Goal: Check status: Check status

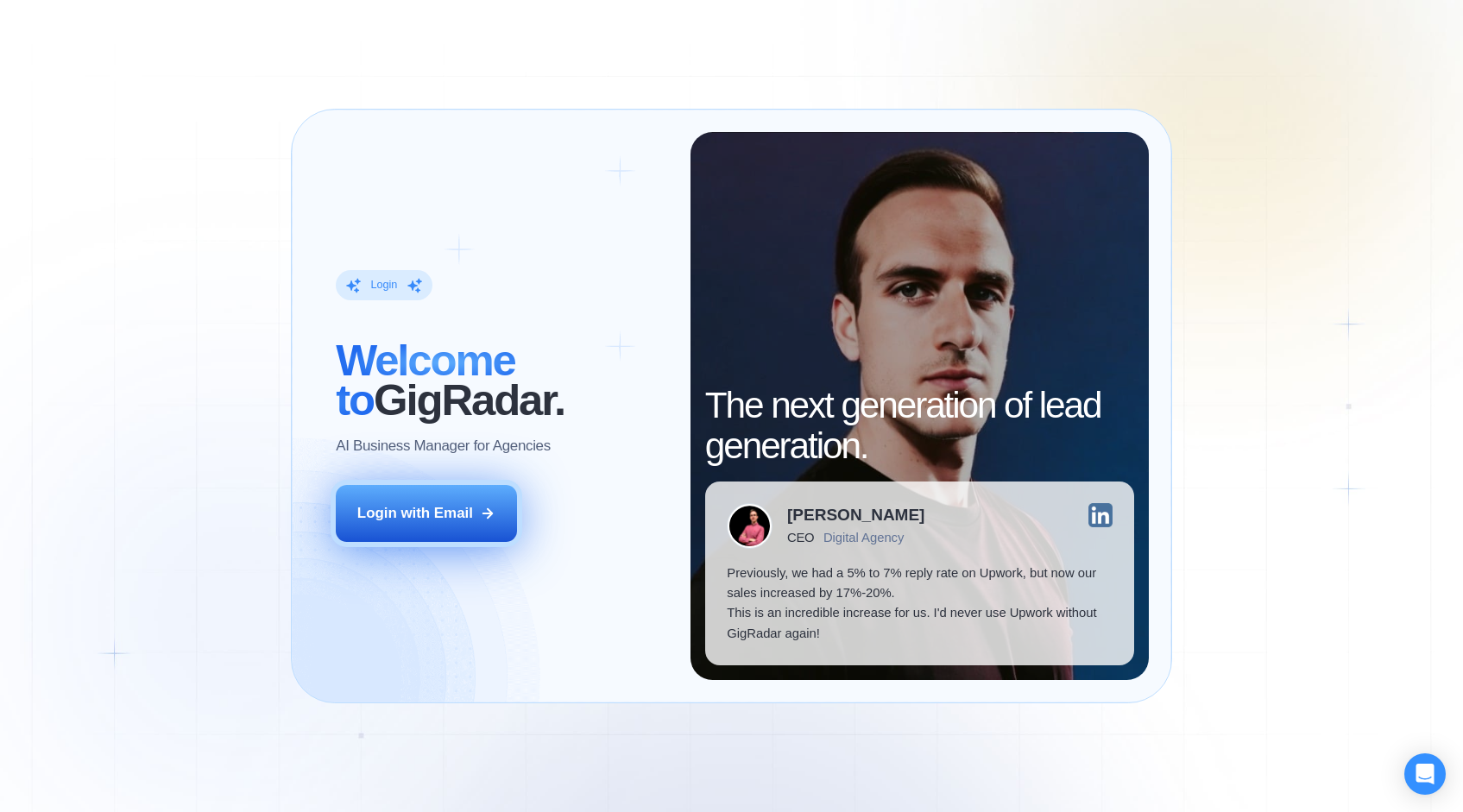
click at [404, 495] on button "Login with Email" at bounding box center [427, 513] width 182 height 57
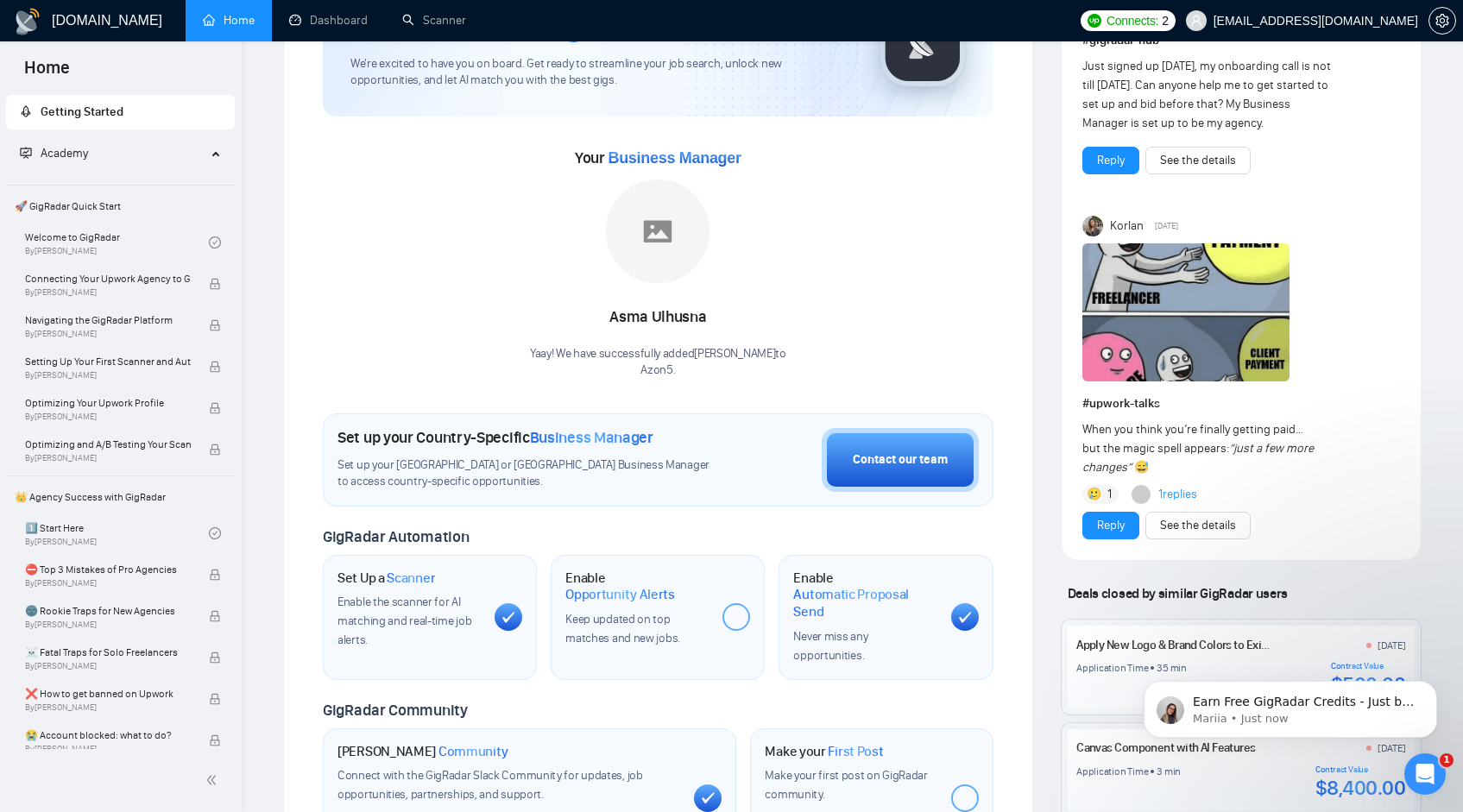
scroll to position [127, 0]
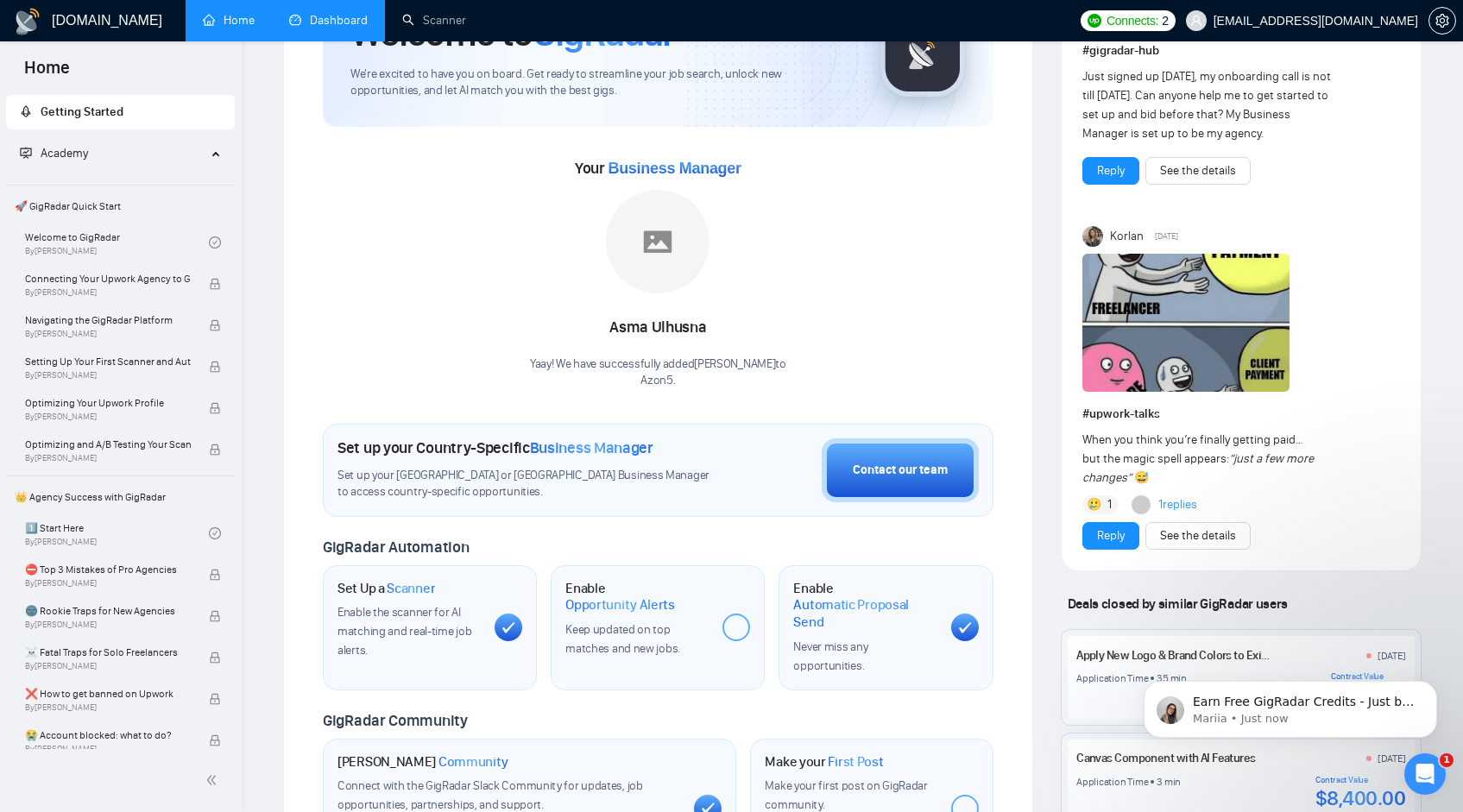
click at [332, 27] on link "Dashboard" at bounding box center [328, 20] width 78 height 15
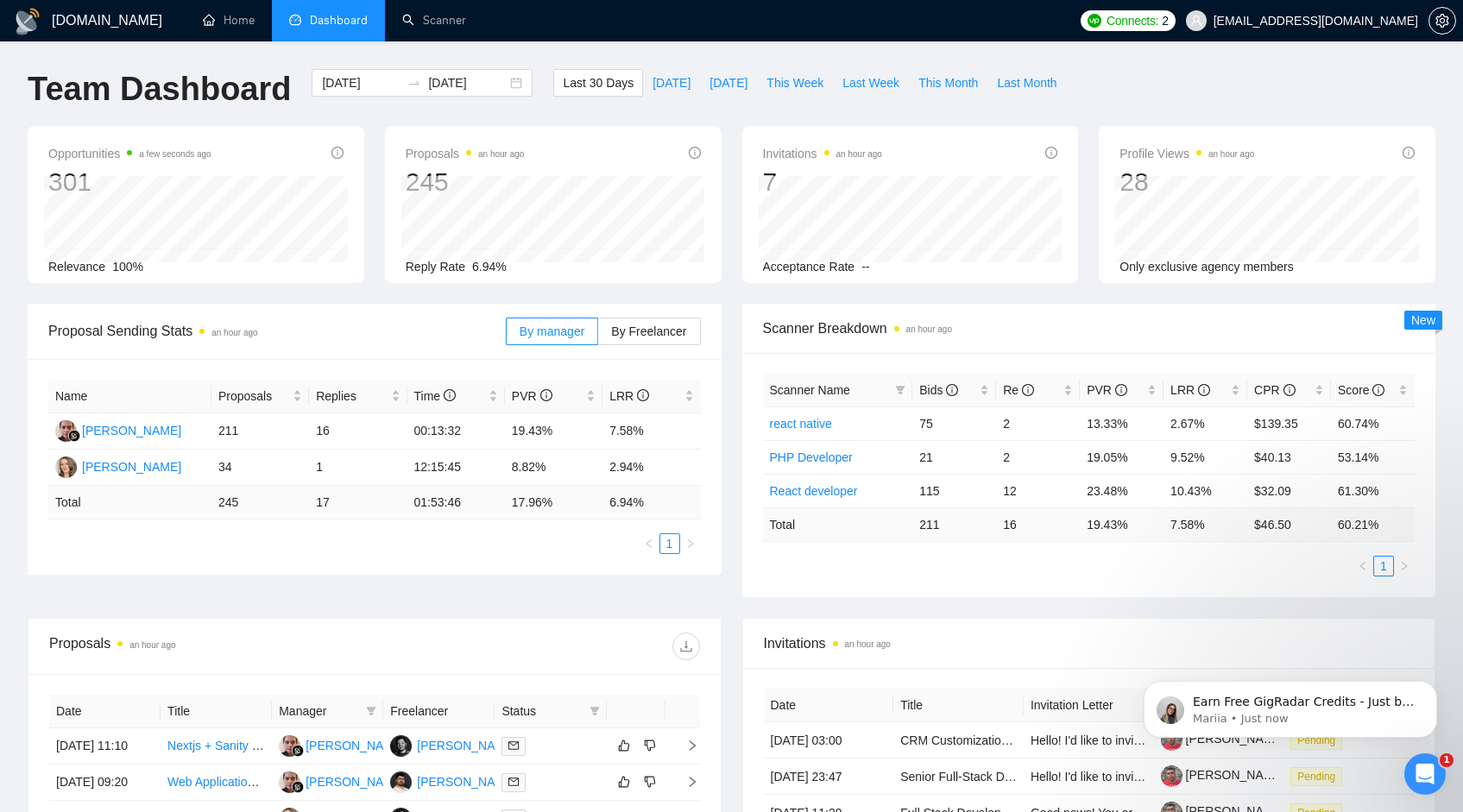
click at [1209, 148] on span "an hour ago" at bounding box center [1226, 153] width 58 height 20
click at [428, 73] on input "[DATE]" at bounding box center [467, 83] width 78 height 19
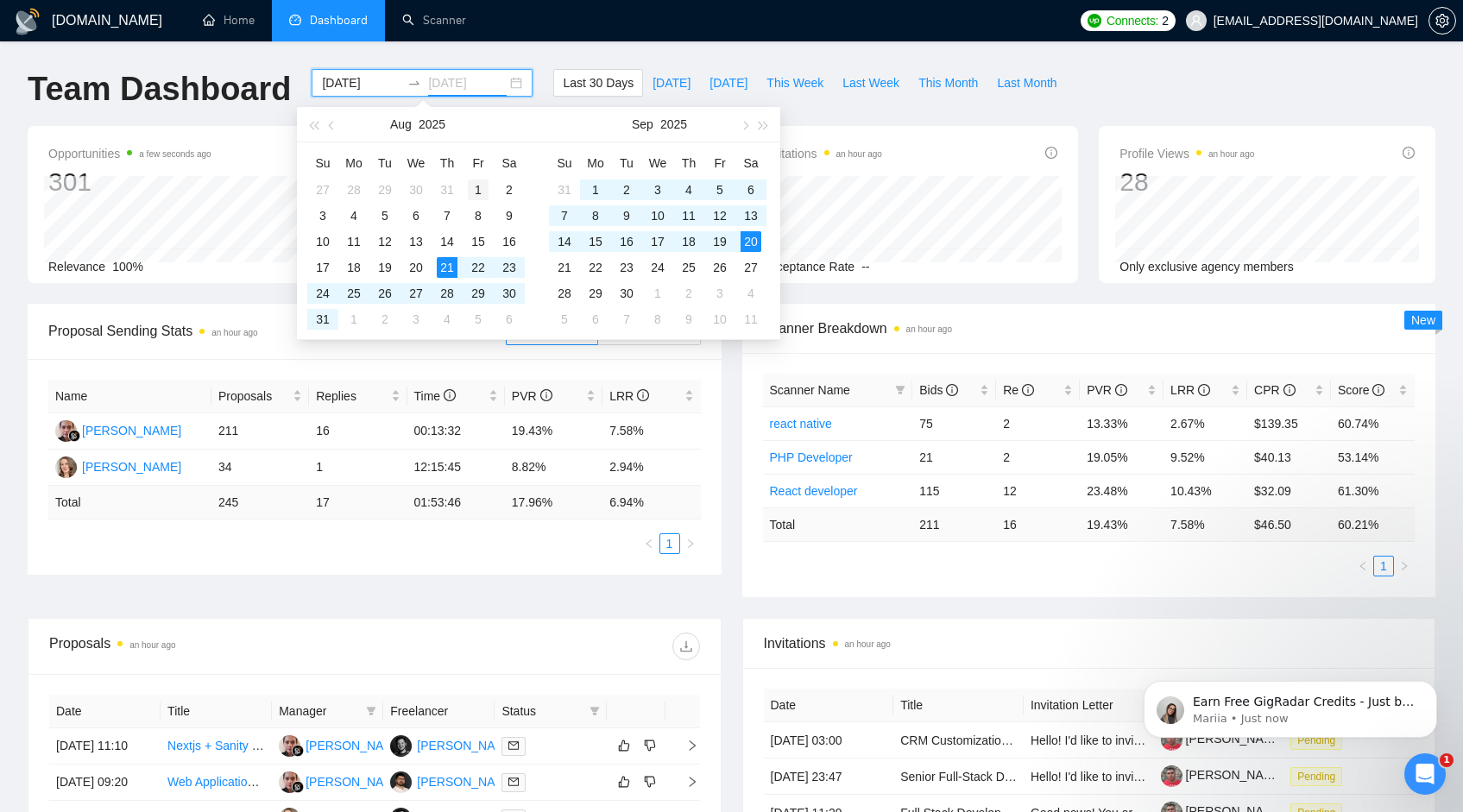
type input "[DATE]"
click at [477, 187] on div "1" at bounding box center [477, 190] width 20 height 20
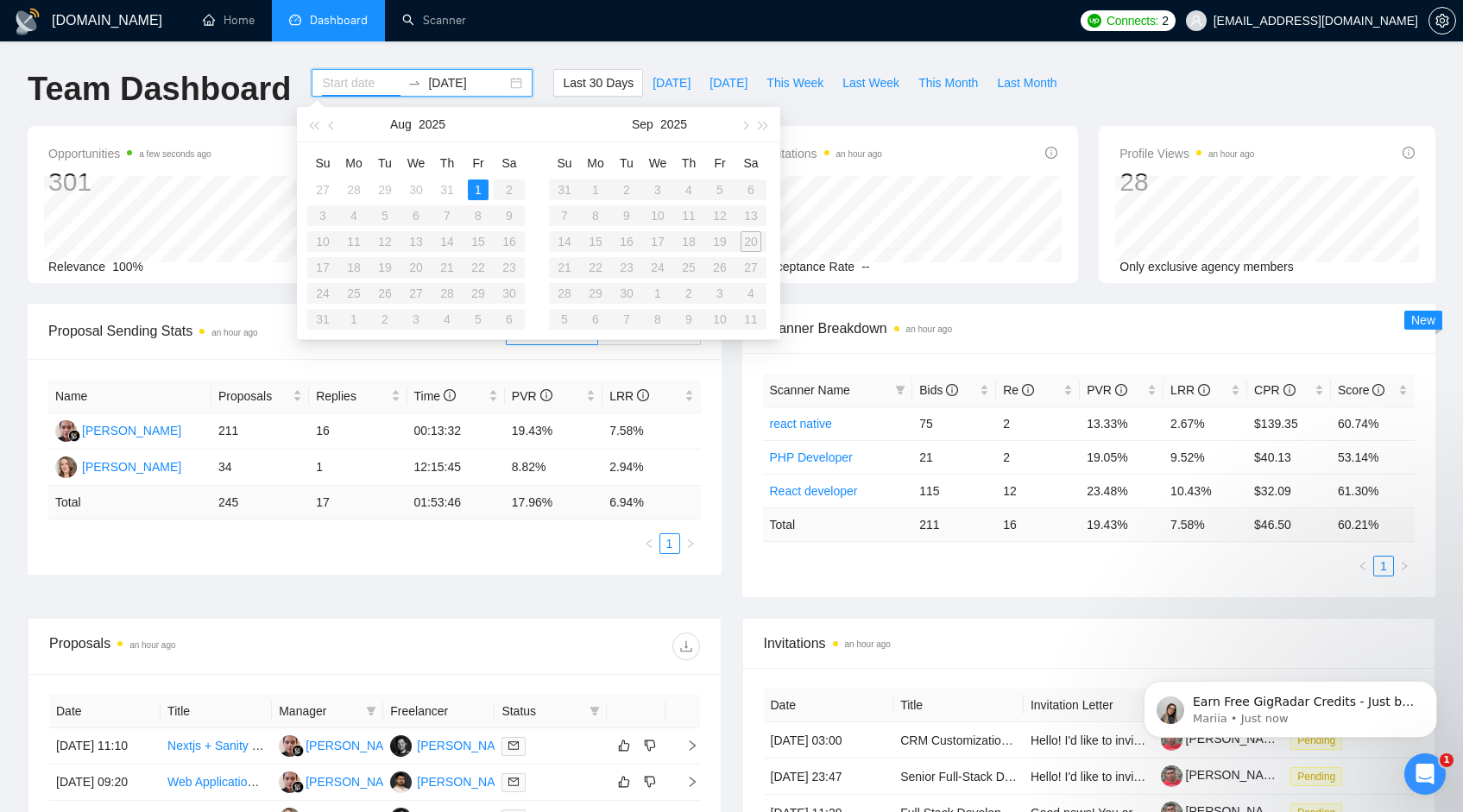
click at [630, 295] on table "Su Mo Tu We Th Fr Sa 31 1 2 3 4 5 6 7 8 9 10 11 12 13 14 15 16 17 18 19 20 21 2…" at bounding box center [657, 240] width 218 height 183
type input "[DATE]"
click at [480, 183] on div "1" at bounding box center [477, 190] width 20 height 20
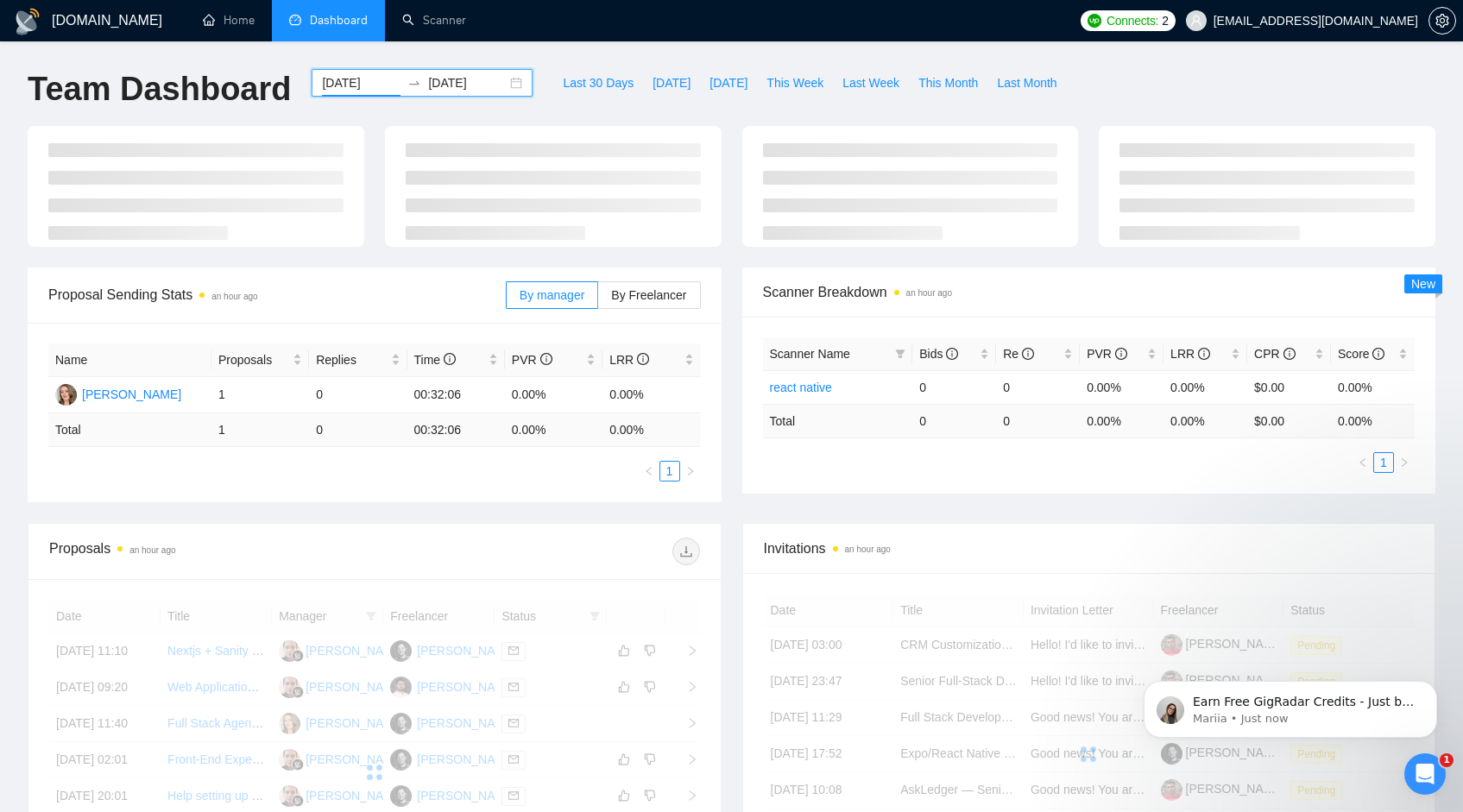
click at [461, 75] on input "[DATE]" at bounding box center [467, 83] width 78 height 19
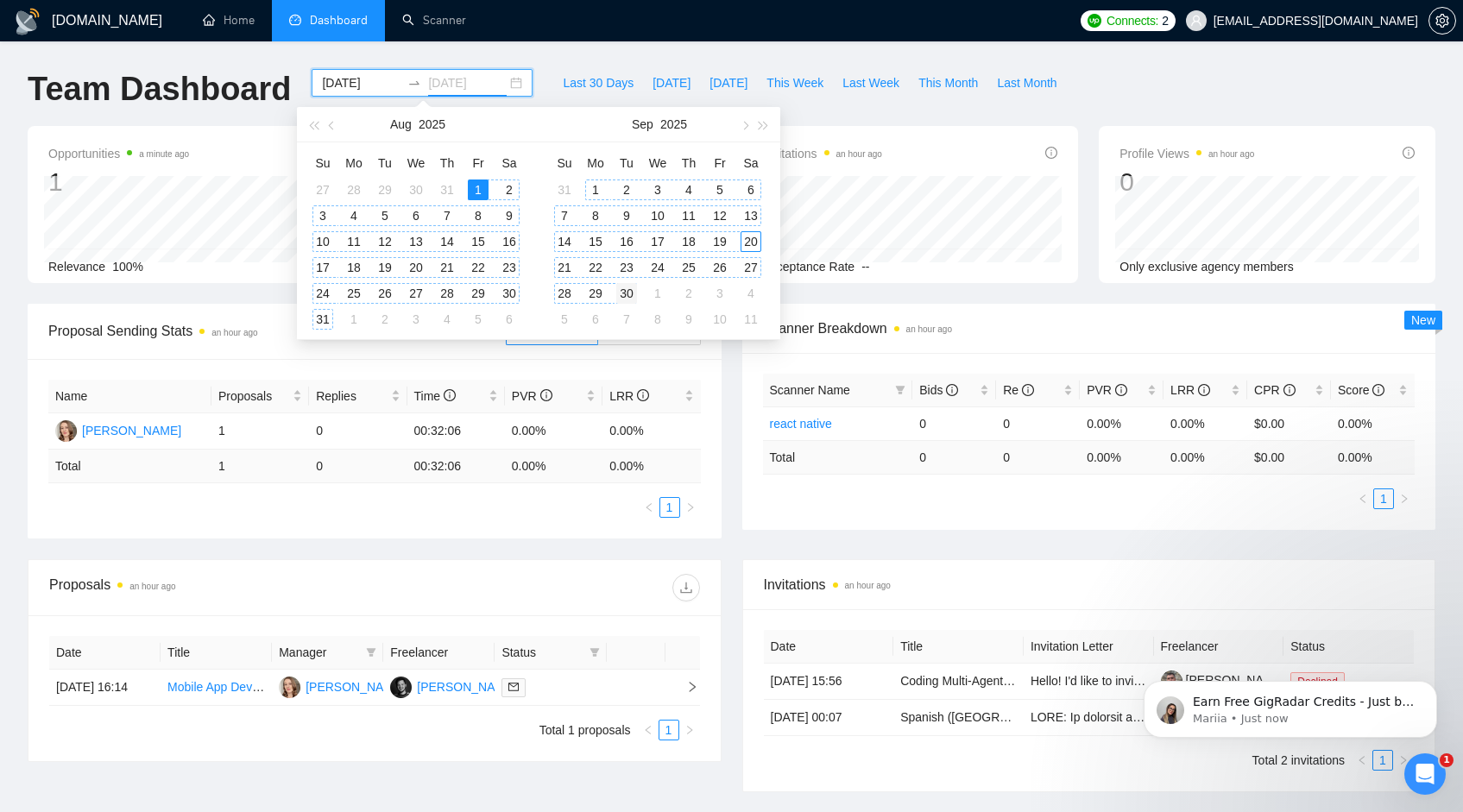
type input "[DATE]"
click at [629, 293] on div "30" at bounding box center [626, 293] width 20 height 20
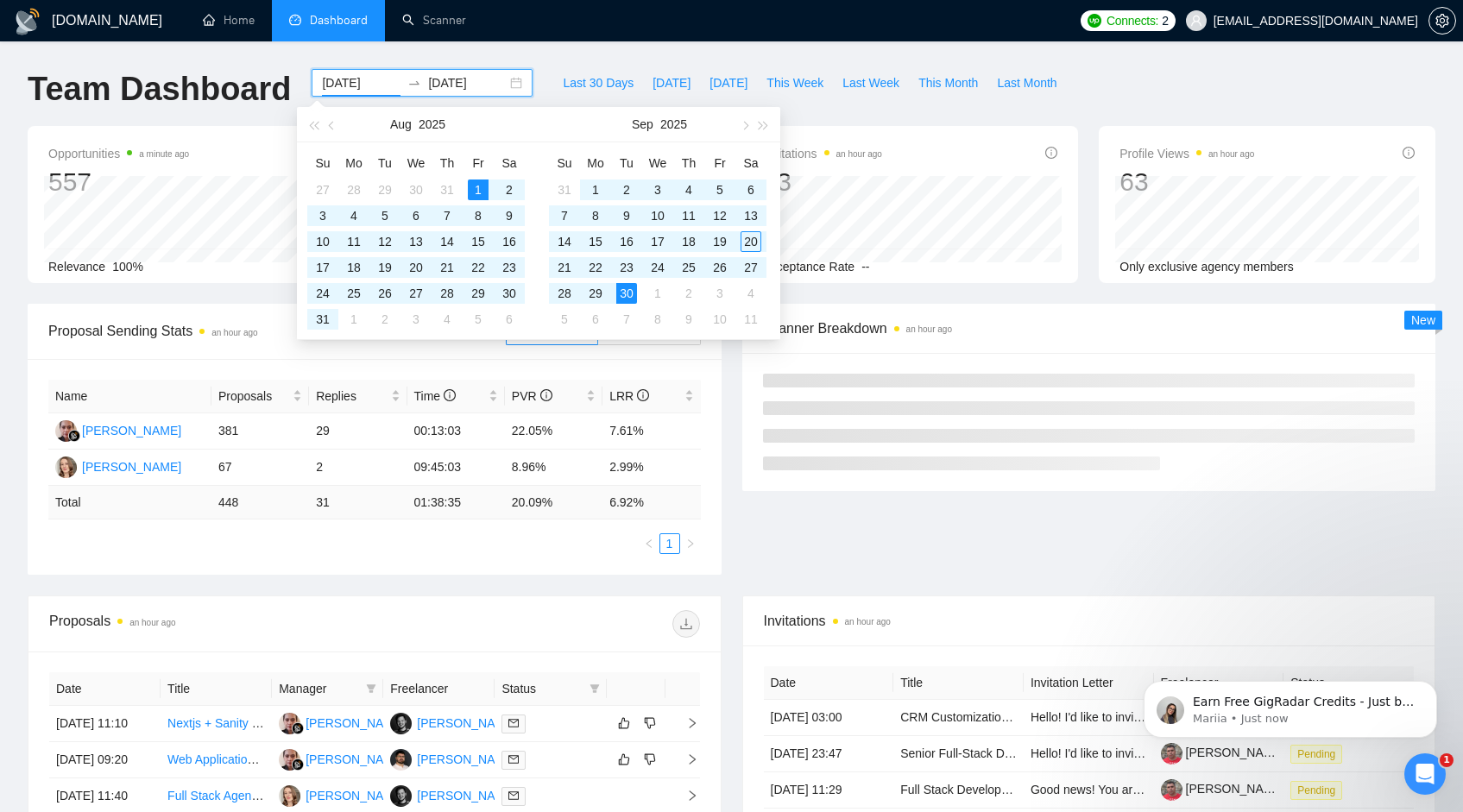
click at [734, 368] on div "Scanner Breakdown an hour ago New" at bounding box center [1089, 398] width 714 height 187
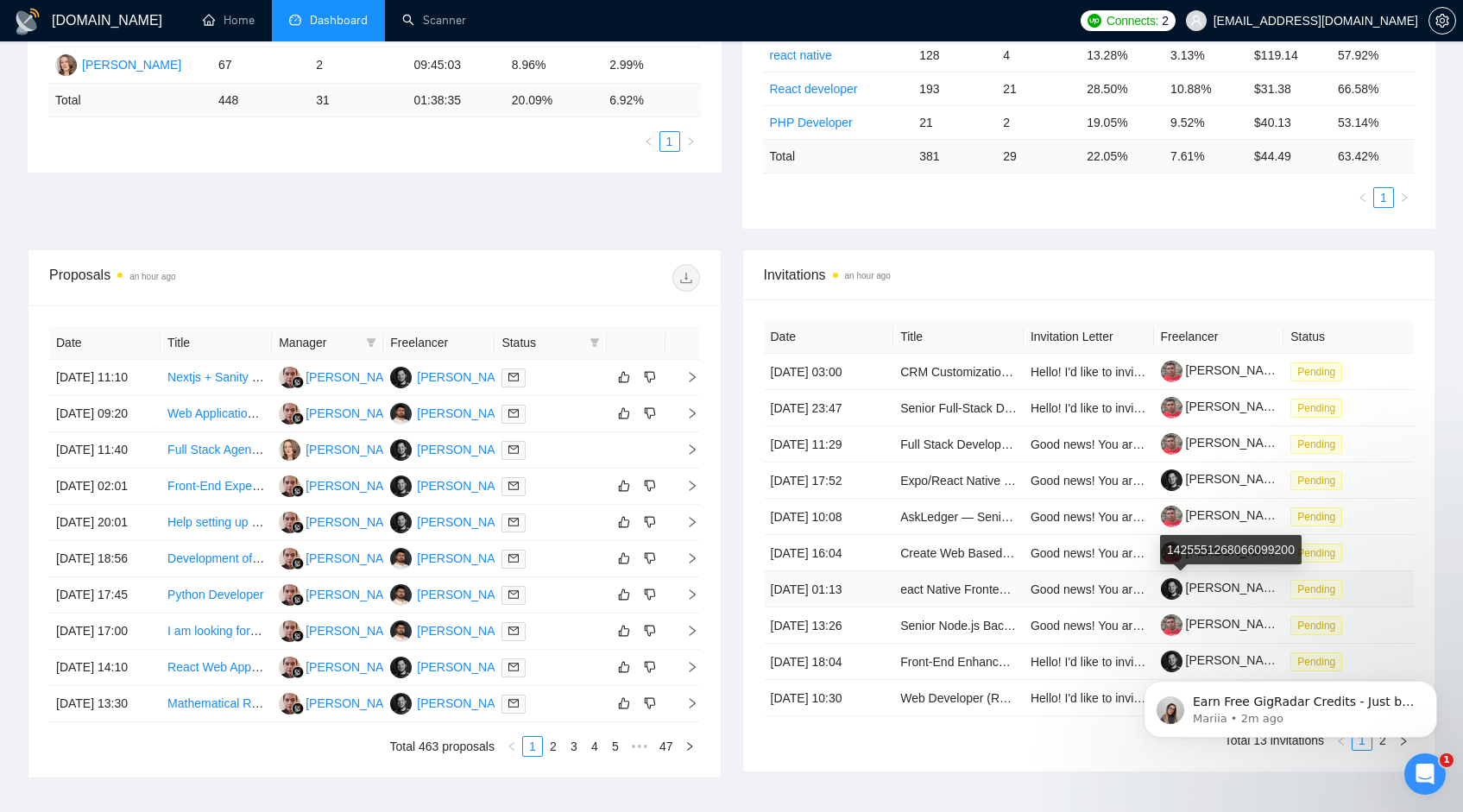
scroll to position [400, 0]
